Goal: Information Seeking & Learning: Learn about a topic

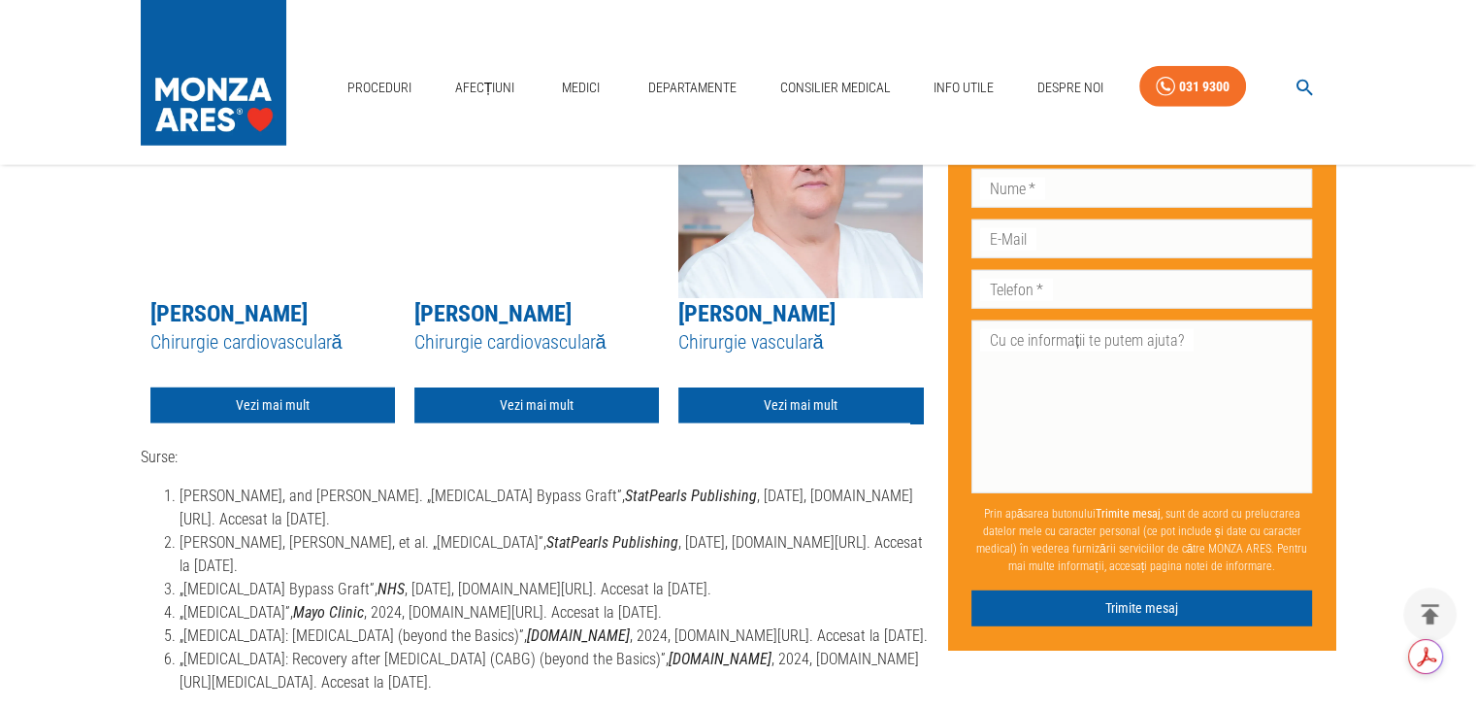
scroll to position [5722, 0]
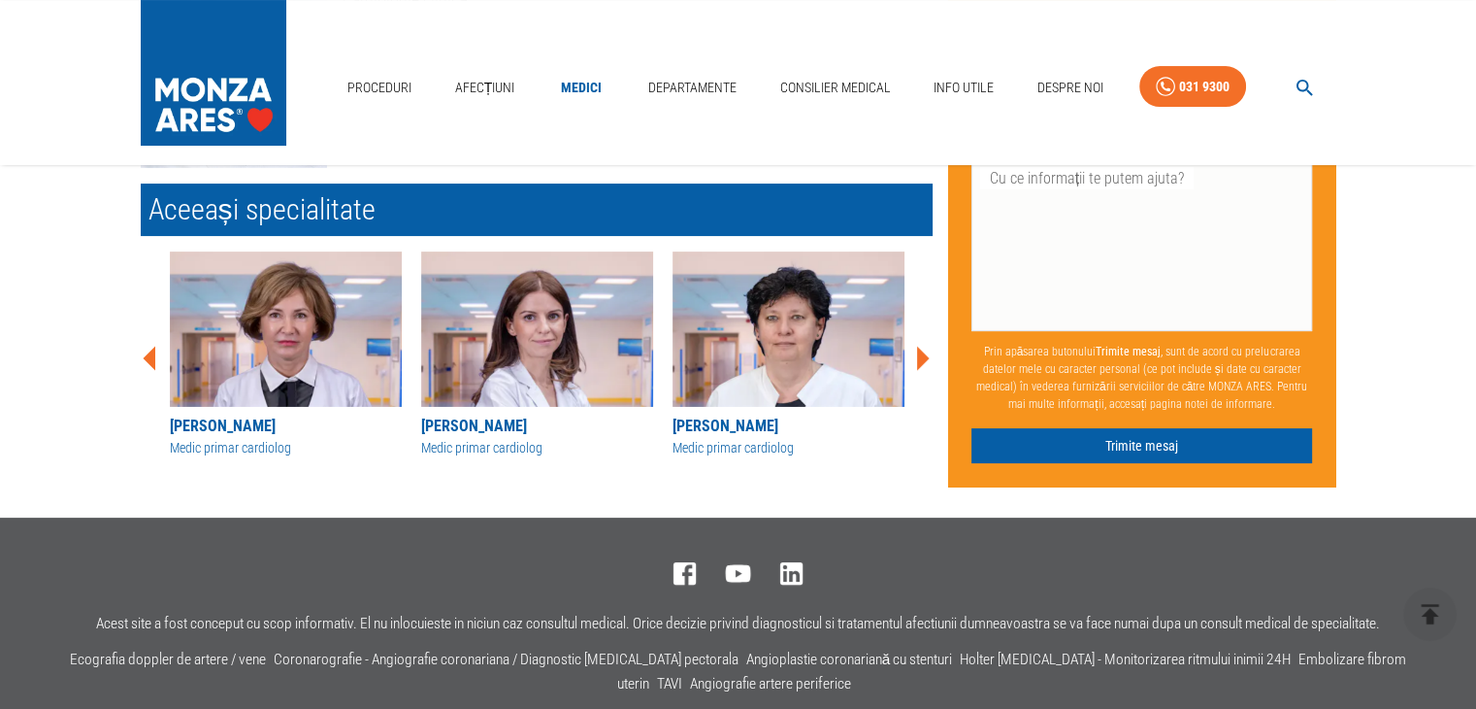
scroll to position [313, 0]
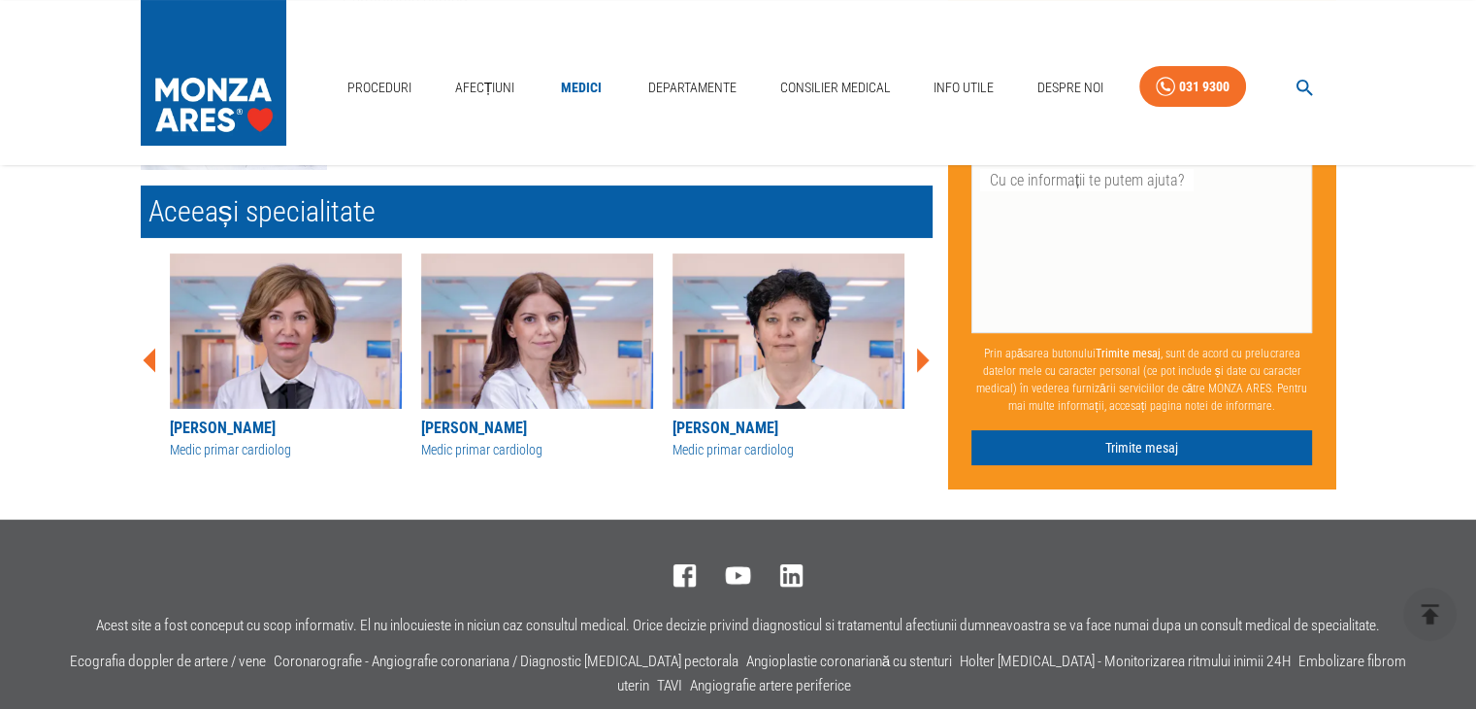
click at [936, 361] on div "Don’t fill this out if you're human: Prenume   * Prenume   * Nume   * Nume   * …" at bounding box center [1135, 201] width 404 height 578
click at [919, 362] on icon at bounding box center [923, 360] width 13 height 24
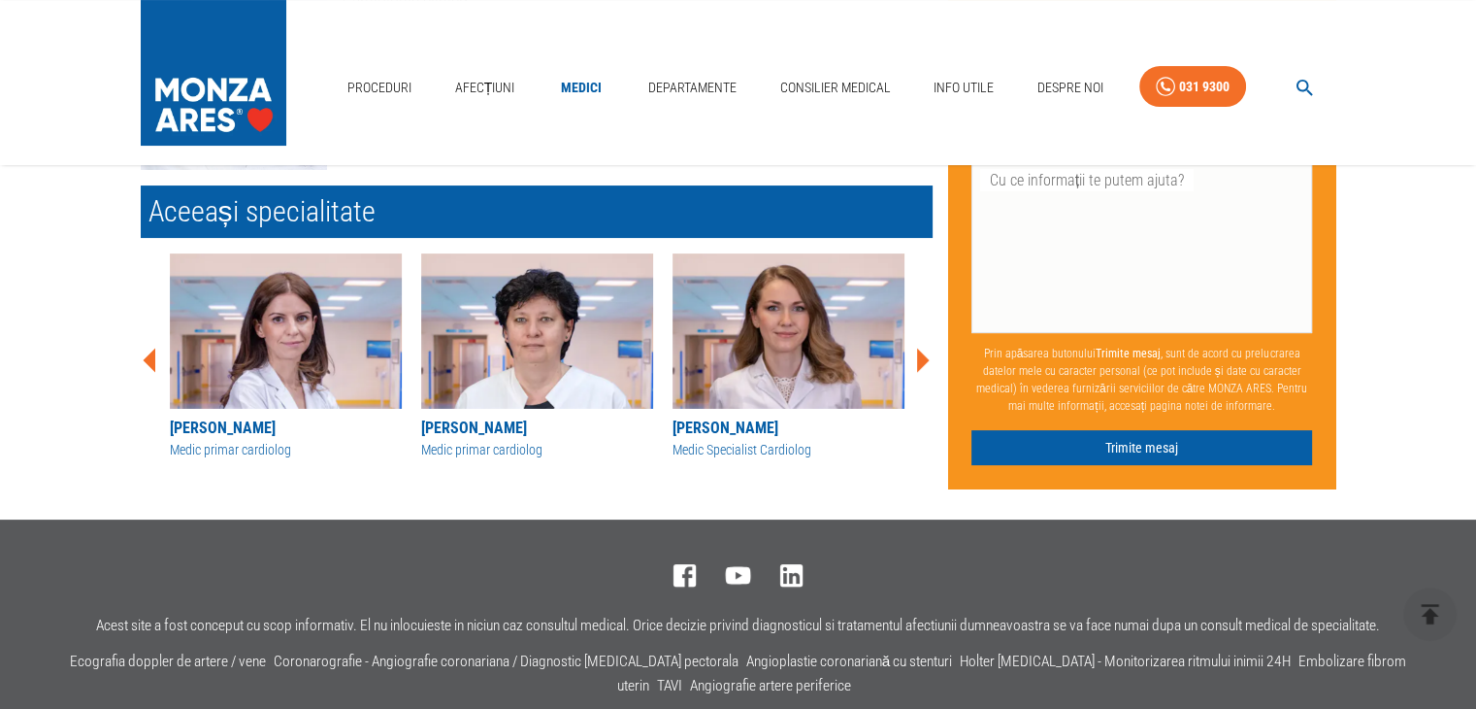
click at [919, 362] on icon at bounding box center [923, 360] width 13 height 24
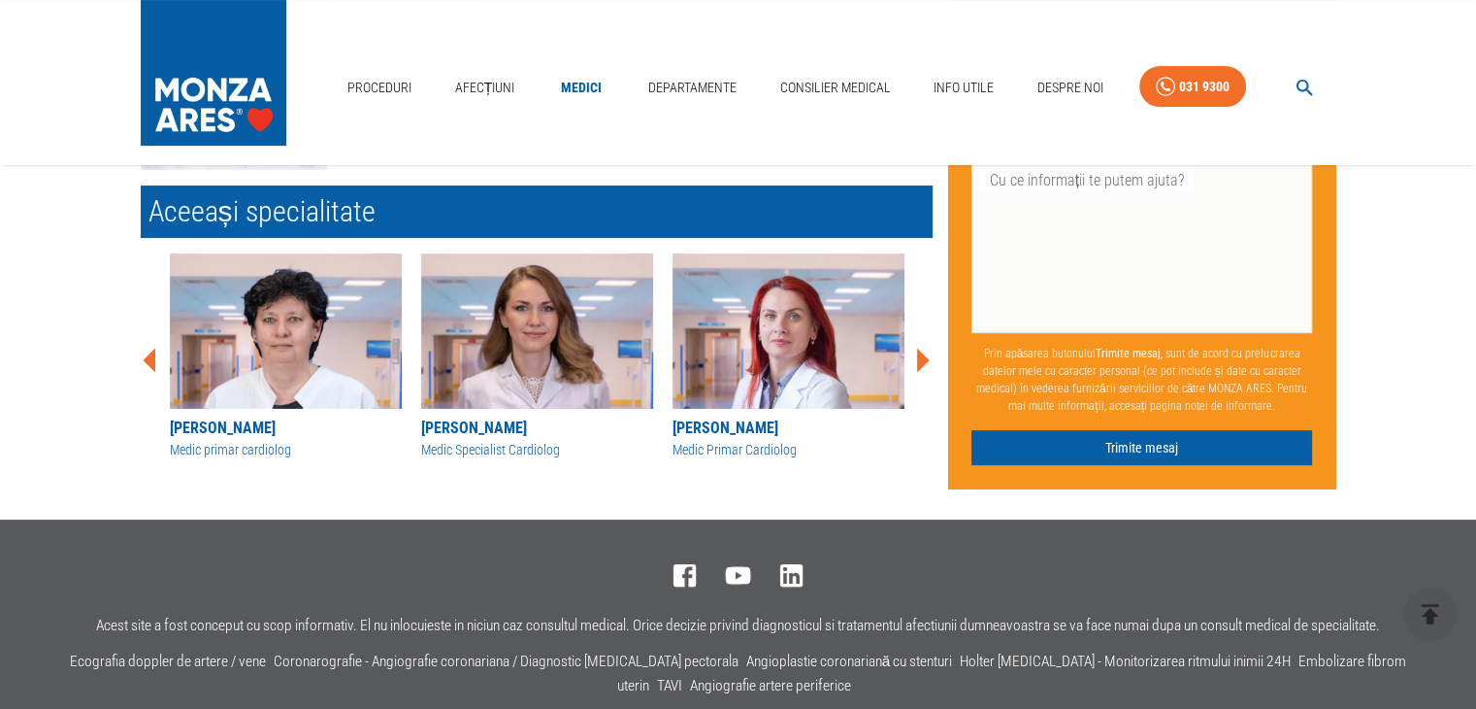
click at [919, 362] on icon at bounding box center [923, 360] width 13 height 24
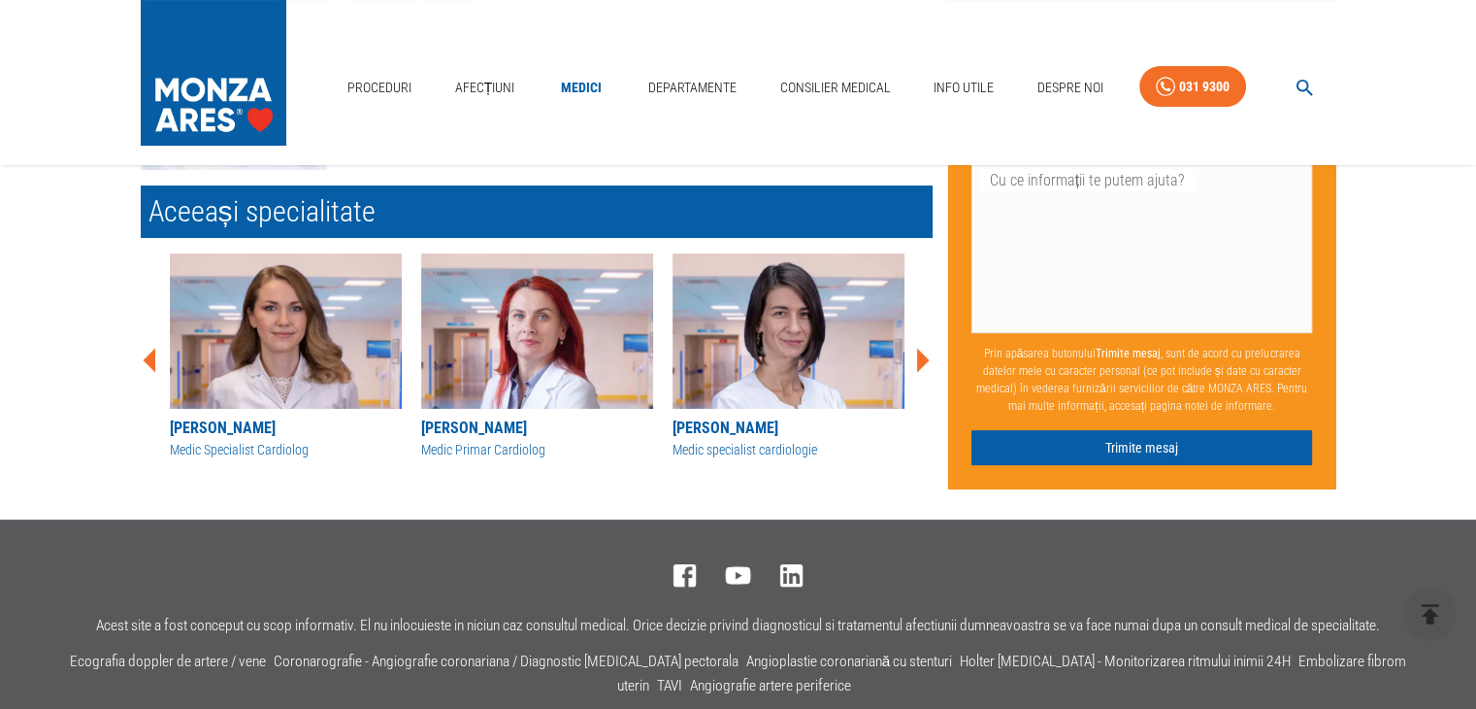
click at [919, 362] on icon at bounding box center [923, 360] width 13 height 24
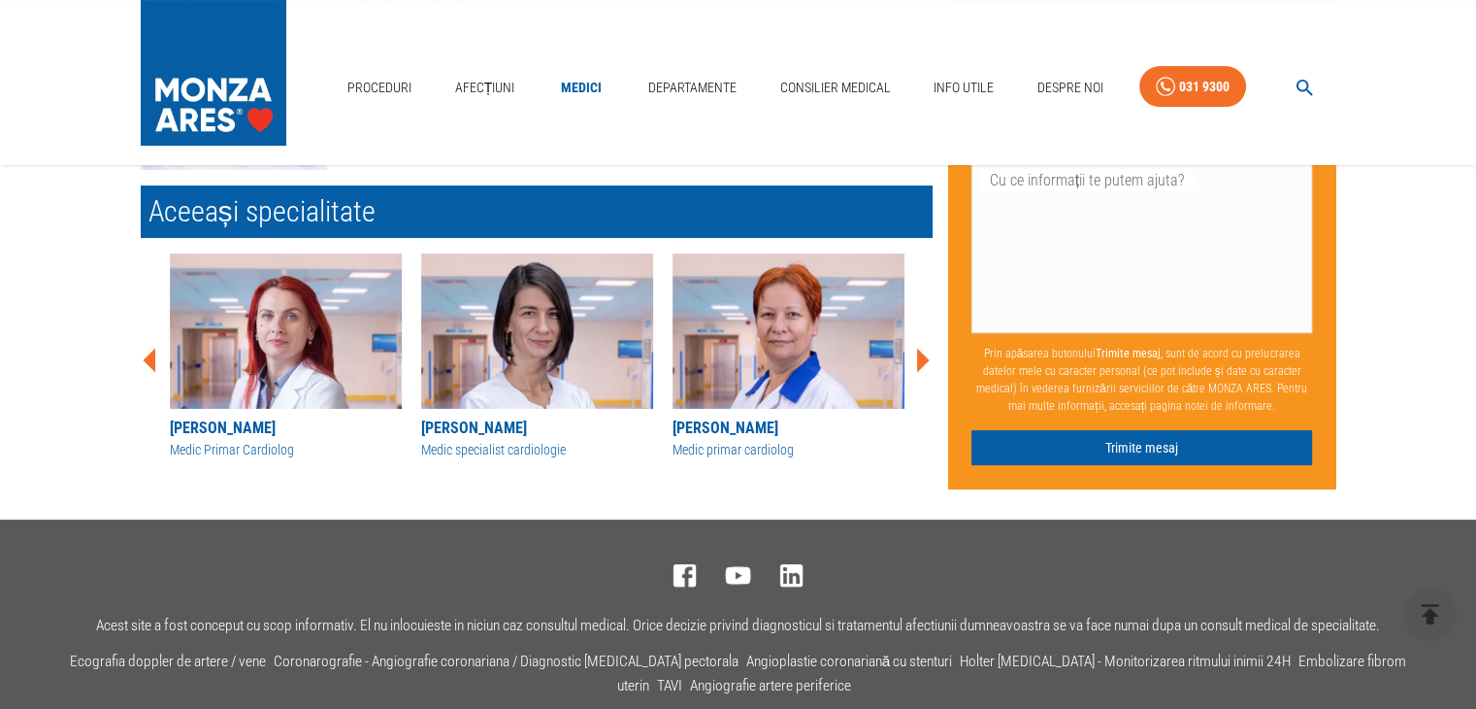
click at [919, 362] on icon at bounding box center [923, 360] width 13 height 24
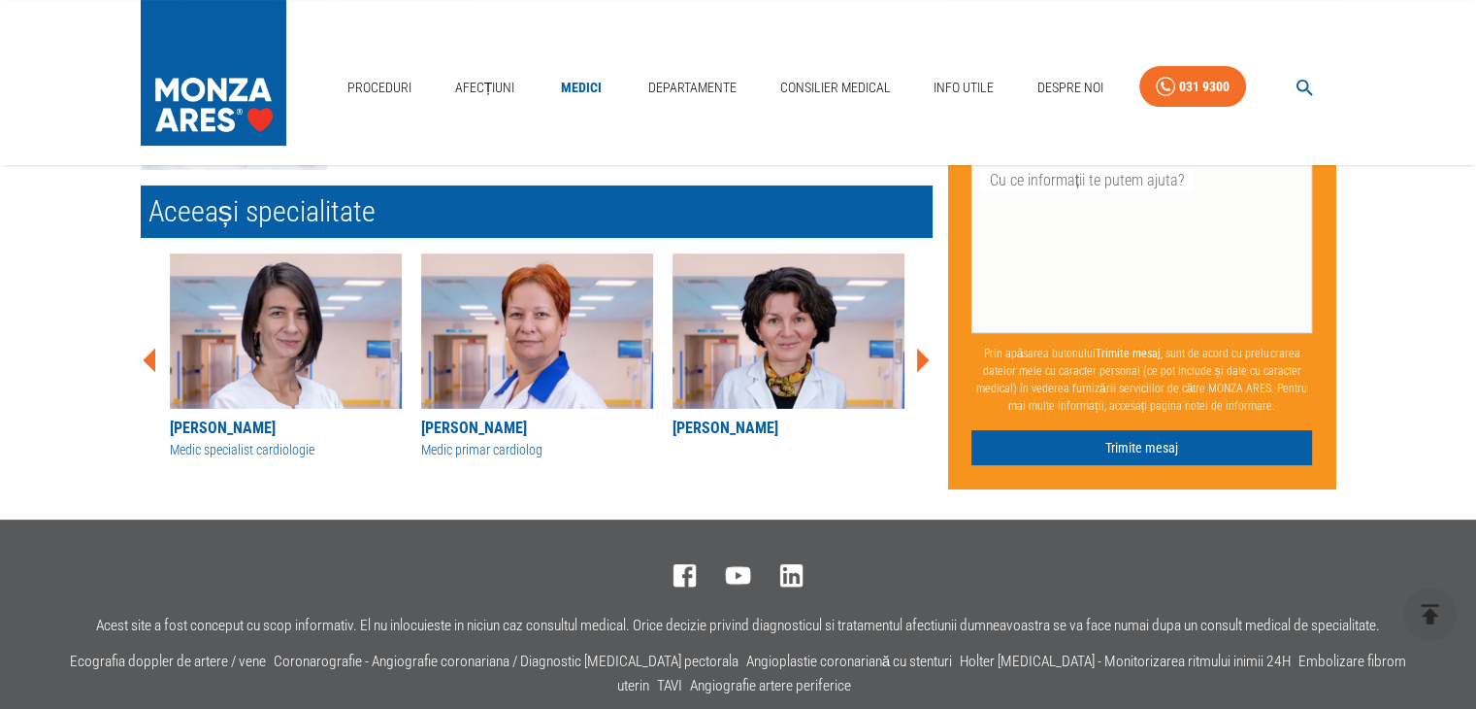
click at [919, 362] on icon at bounding box center [923, 360] width 13 height 24
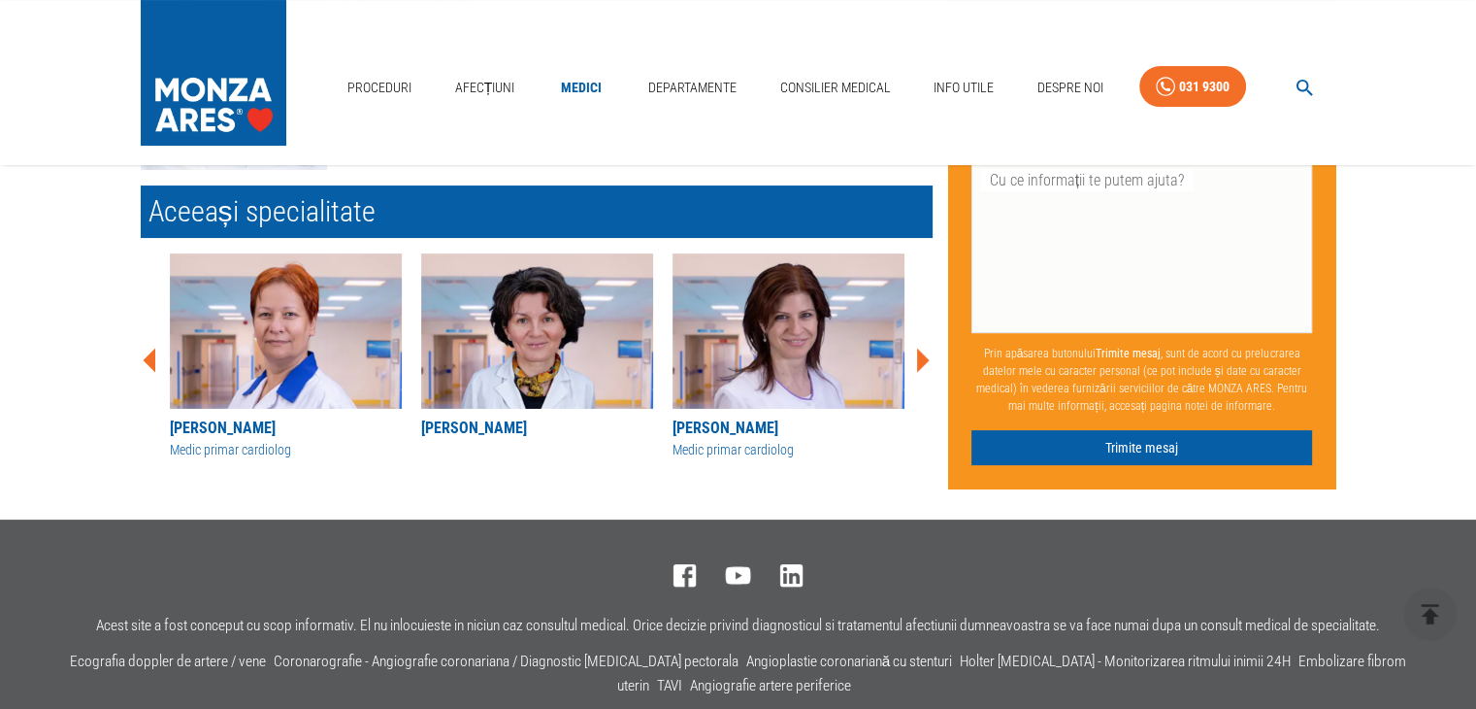
click at [919, 362] on icon at bounding box center [923, 360] width 13 height 24
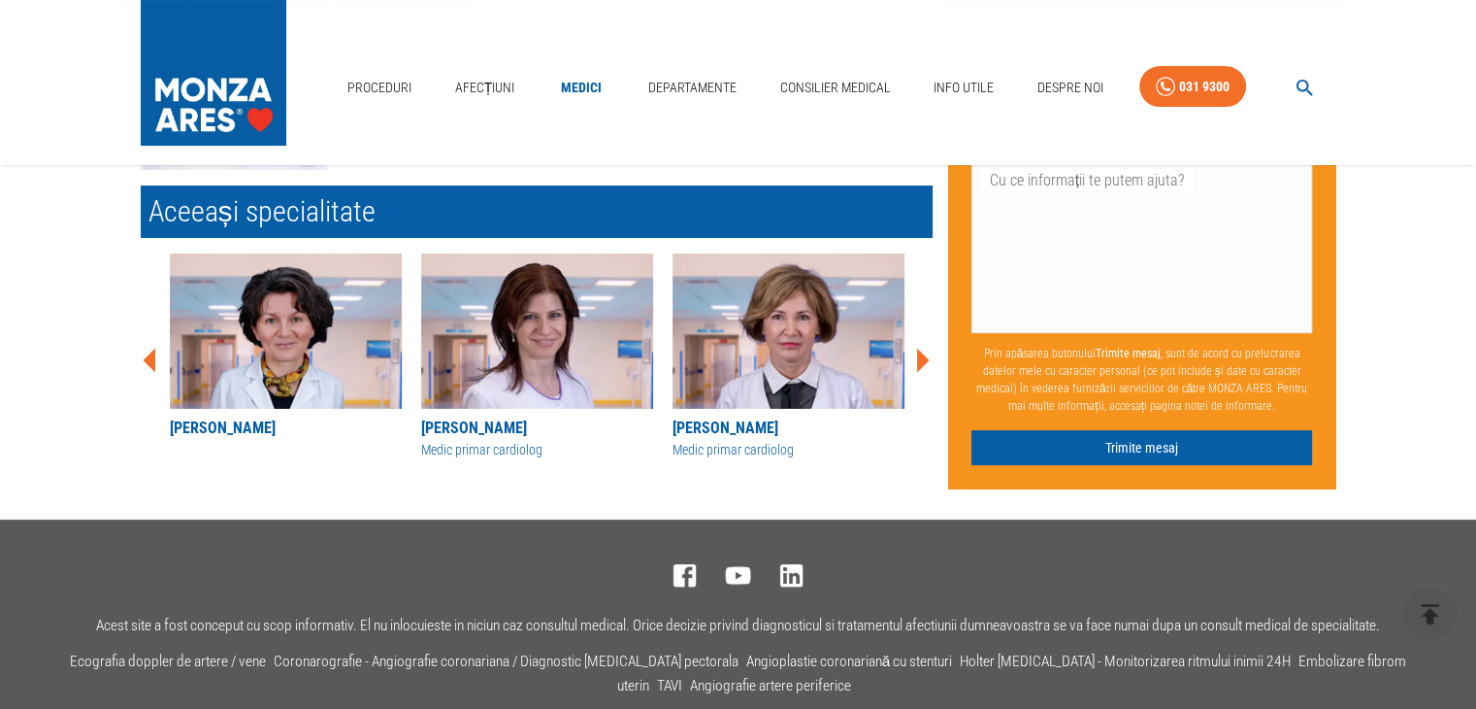
click at [919, 362] on icon at bounding box center [923, 360] width 13 height 24
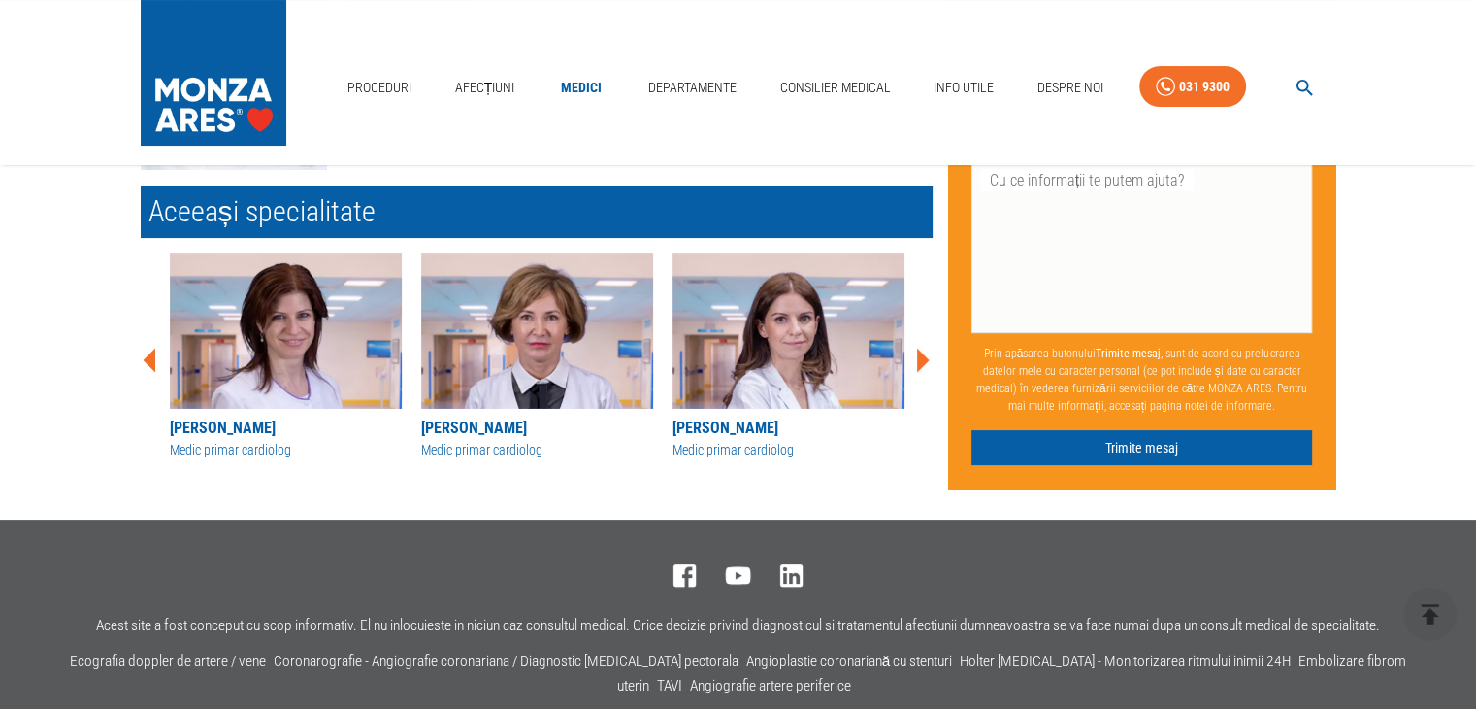
click at [919, 362] on icon at bounding box center [923, 360] width 13 height 24
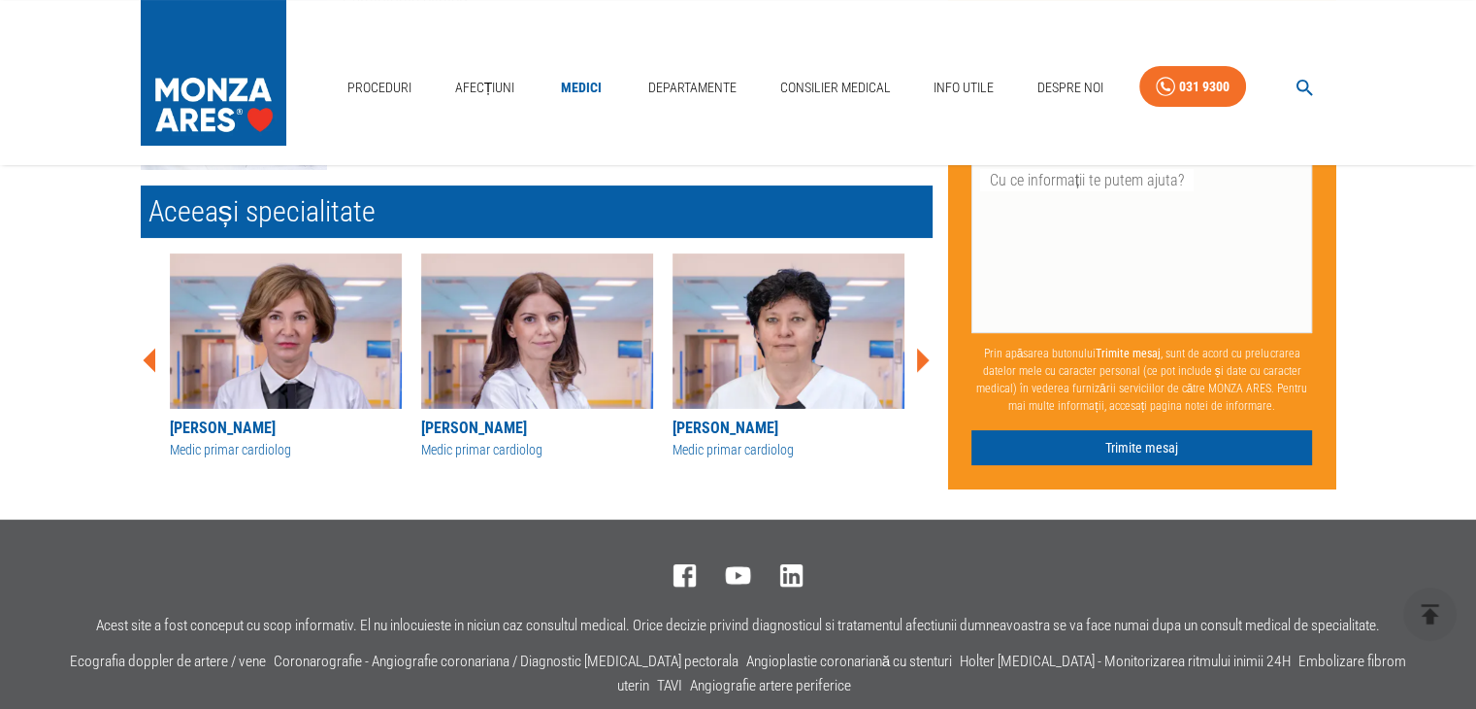
click at [919, 362] on icon at bounding box center [923, 360] width 13 height 24
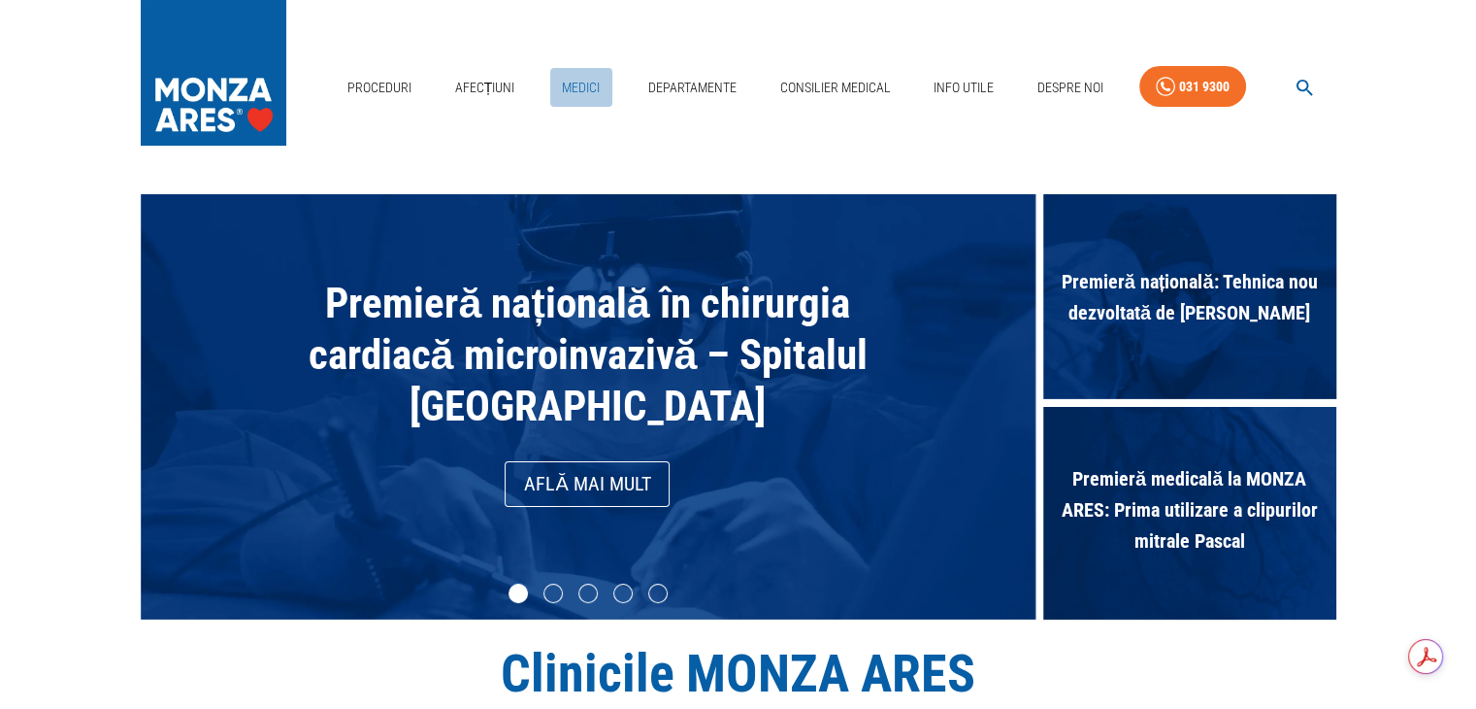
click at [578, 79] on link "Medici" at bounding box center [581, 88] width 62 height 40
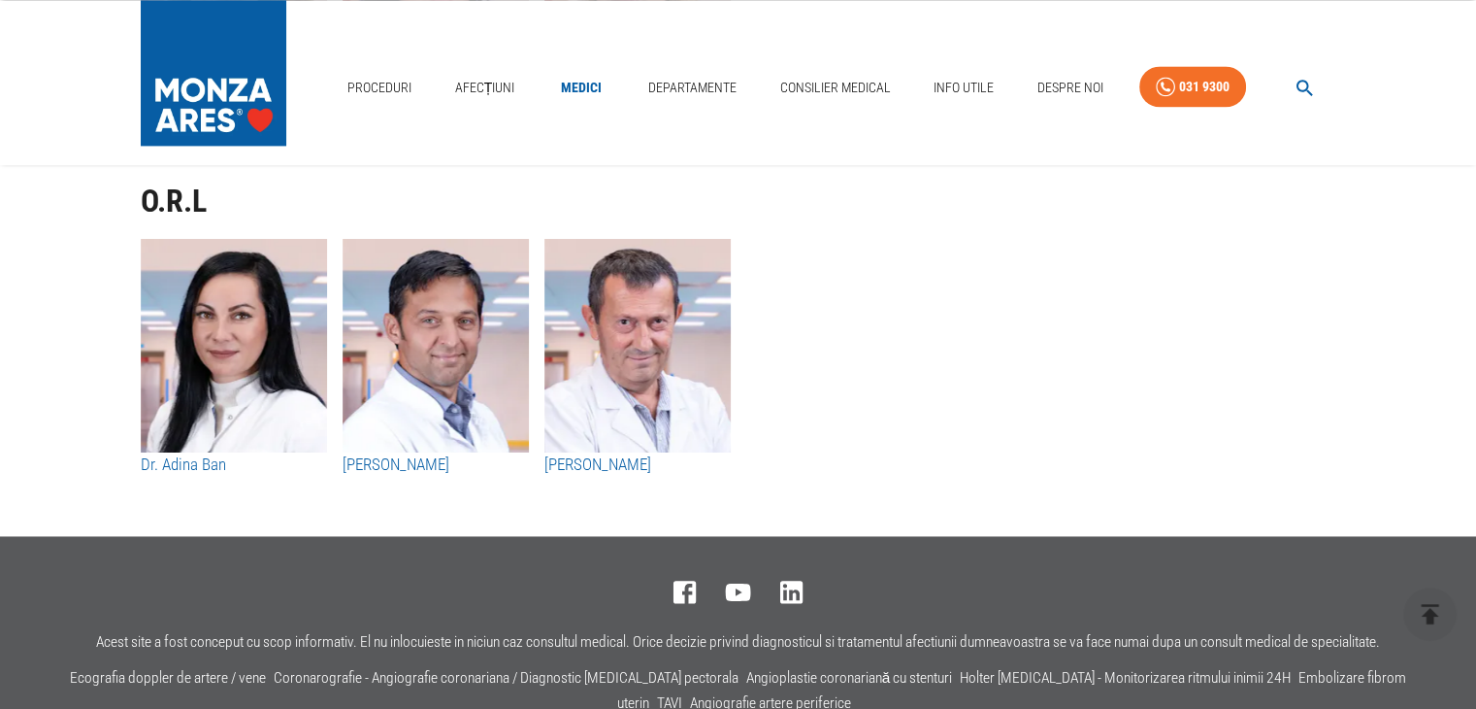
scroll to position [10134, 0]
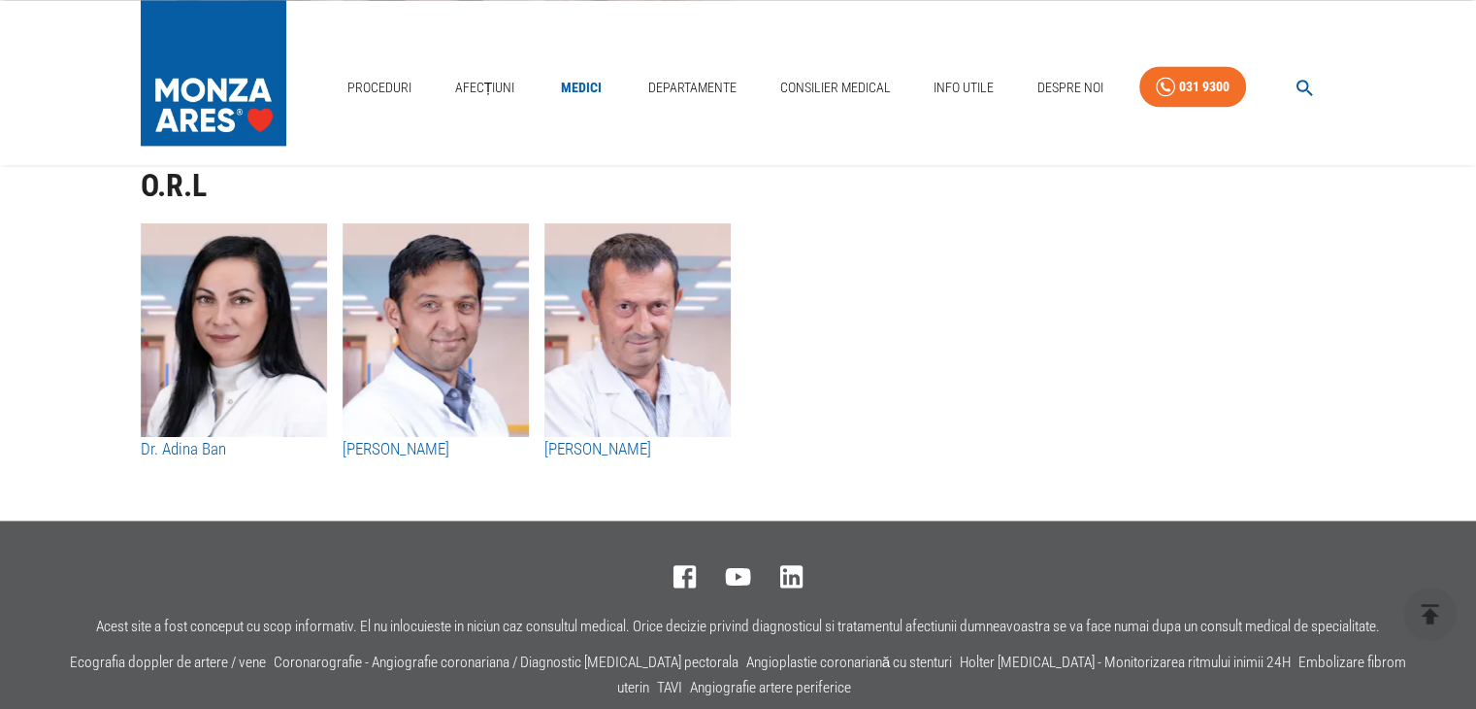
click at [991, 332] on div "Dr. Adina Ban [PERSON_NAME] [PERSON_NAME]" at bounding box center [730, 347] width 1211 height 278
